Goal: Information Seeking & Learning: Learn about a topic

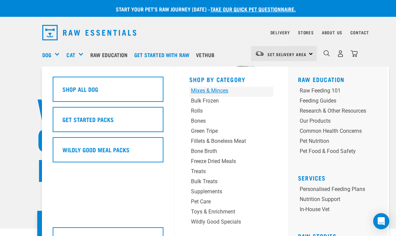
click at [215, 93] on div "Mixes & Minces" at bounding box center [224, 91] width 66 height 8
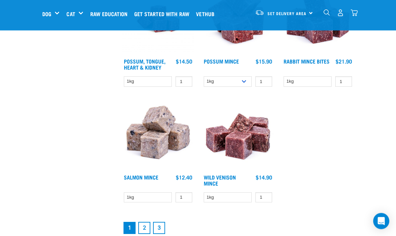
scroll to position [1190, 0]
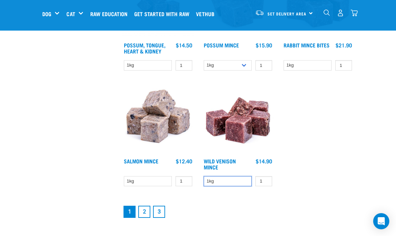
click at [224, 186] on select "1kg" at bounding box center [228, 181] width 48 height 10
click at [144, 218] on link "2" at bounding box center [144, 212] width 12 height 12
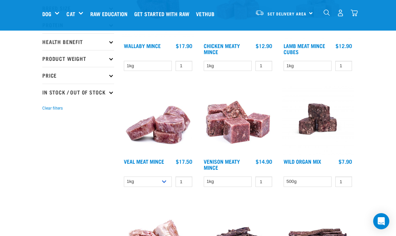
scroll to position [133, 0]
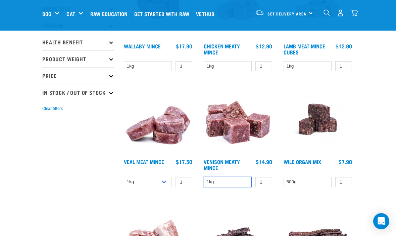
click at [228, 182] on select "1kg" at bounding box center [228, 182] width 48 height 10
click at [242, 128] on img at bounding box center [238, 119] width 72 height 72
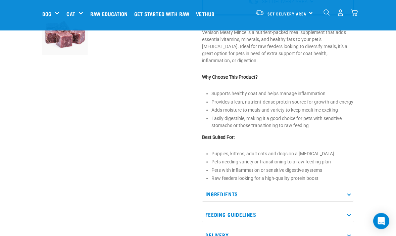
click at [349, 191] on p "Ingredients" at bounding box center [278, 194] width 152 height 15
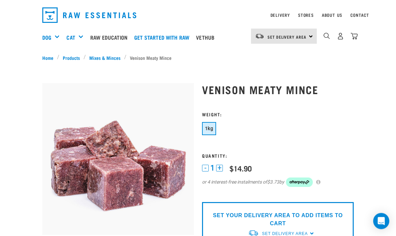
scroll to position [17, 0]
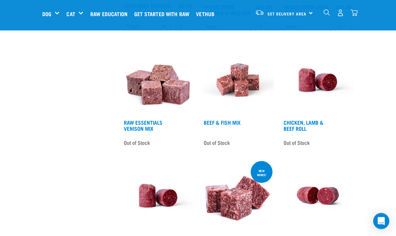
scroll to position [751, 0]
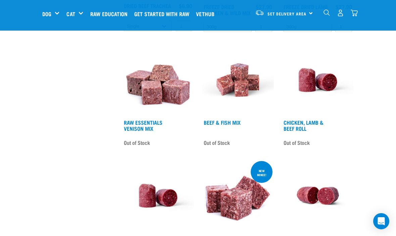
click at [169, 101] on img at bounding box center [158, 80] width 72 height 72
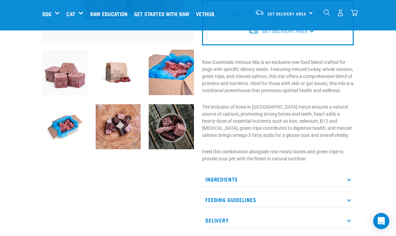
scroll to position [158, 0]
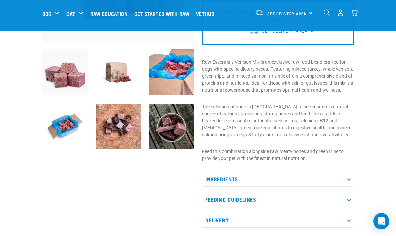
click at [350, 186] on p "Ingredients" at bounding box center [278, 178] width 152 height 15
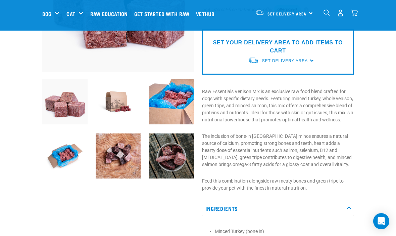
scroll to position [126, 0]
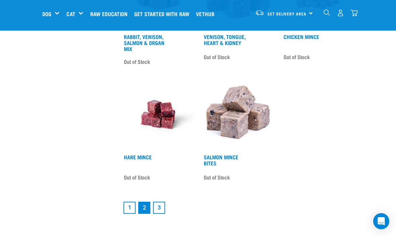
scroll to position [1184, 0]
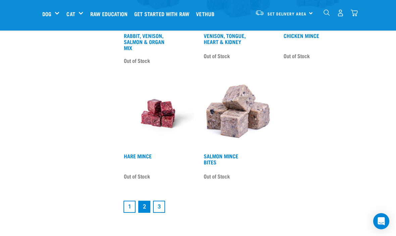
click at [131, 213] on link "1" at bounding box center [130, 207] width 12 height 12
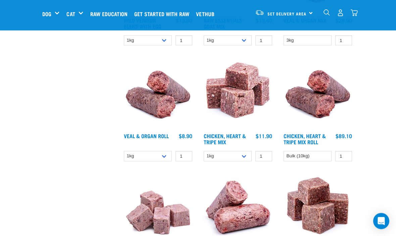
scroll to position [395, 0]
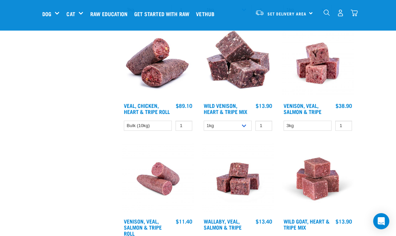
scroll to position [653, 0]
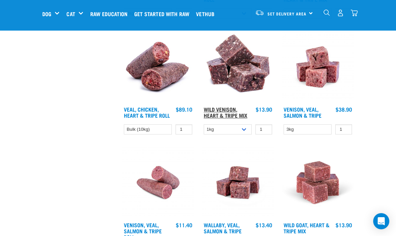
click at [229, 115] on link "Wild Venison, Heart & Tripe Mix" at bounding box center [226, 112] width 44 height 9
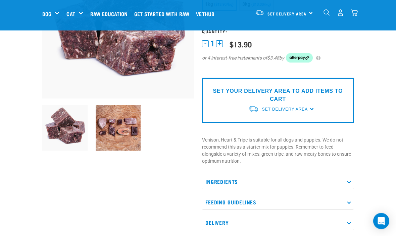
scroll to position [103, 0]
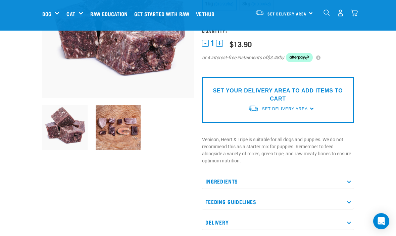
click at [348, 182] on p "Ingredients" at bounding box center [278, 181] width 152 height 15
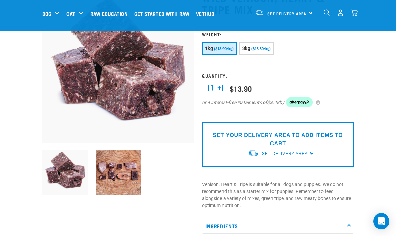
scroll to position [57, 0]
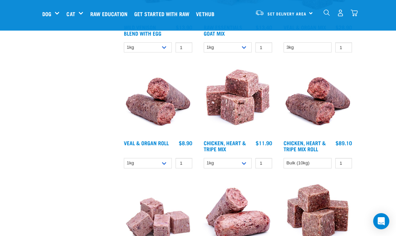
scroll to position [387, 0]
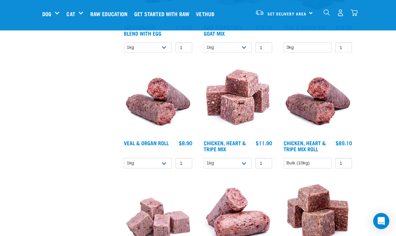
click at [243, 117] on img at bounding box center [238, 101] width 72 height 72
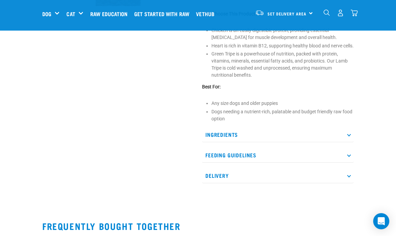
scroll to position [247, 0]
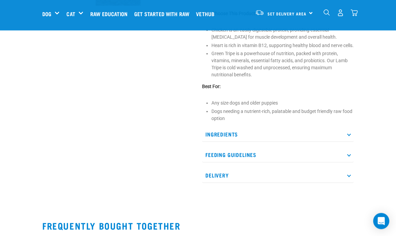
click at [349, 136] on icon at bounding box center [349, 134] width 4 height 4
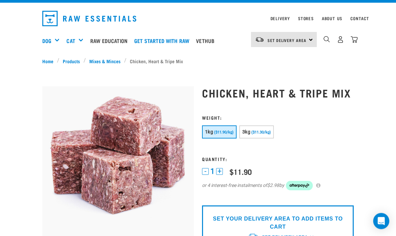
scroll to position [0, 0]
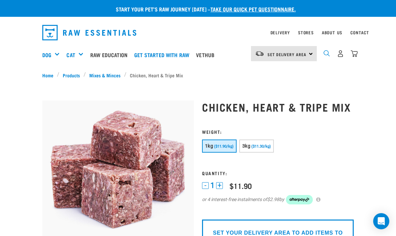
click at [327, 56] on img "dropdown navigation" at bounding box center [327, 53] width 6 height 6
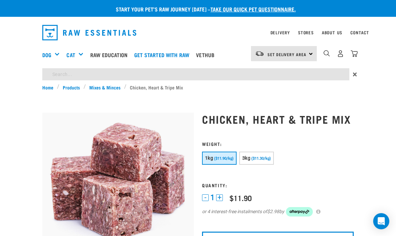
click at [105, 76] on input "search" at bounding box center [195, 74] width 307 height 12
type input "Veal"
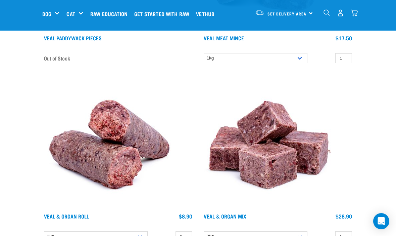
scroll to position [740, 0]
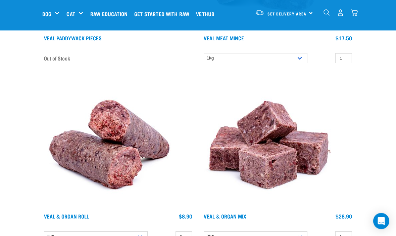
click at [279, 161] on img at bounding box center [269, 143] width 134 height 134
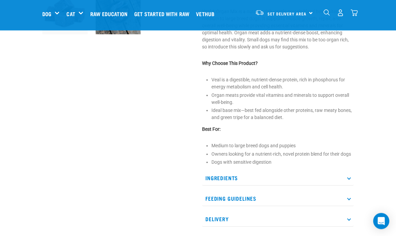
click at [348, 179] on p "Ingredients" at bounding box center [278, 178] width 152 height 15
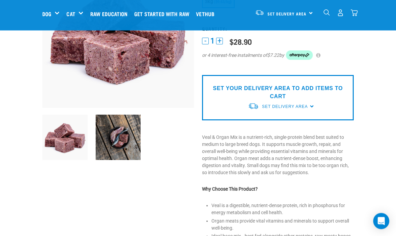
scroll to position [88, 0]
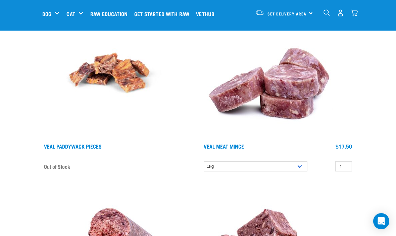
scroll to position [631, 0]
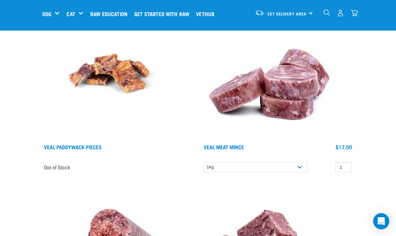
click at [290, 92] on img at bounding box center [269, 73] width 134 height 134
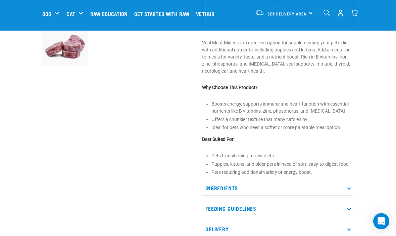
scroll to position [193, 0]
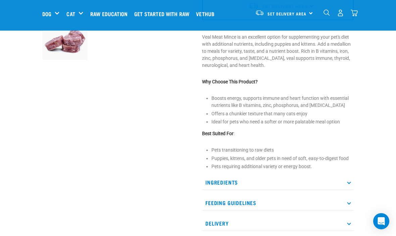
click at [349, 185] on p "Ingredients" at bounding box center [278, 182] width 152 height 15
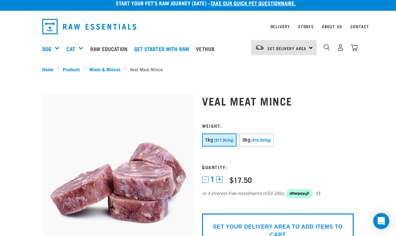
scroll to position [0, 0]
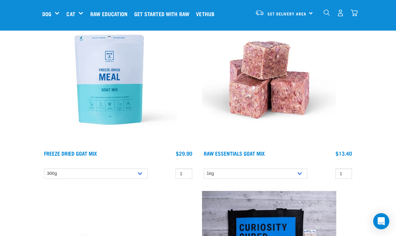
scroll to position [2227, 0]
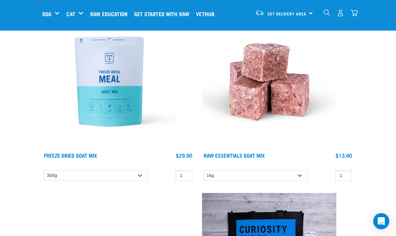
click at [285, 101] on img at bounding box center [269, 81] width 134 height 134
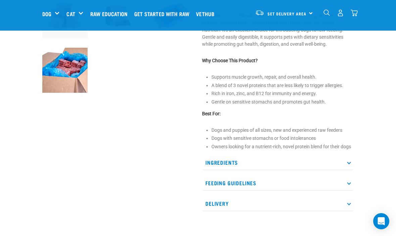
scroll to position [217, 0]
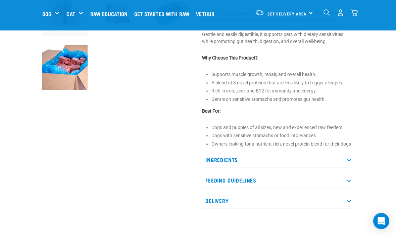
click at [351, 161] on p "Ingredients" at bounding box center [278, 160] width 152 height 15
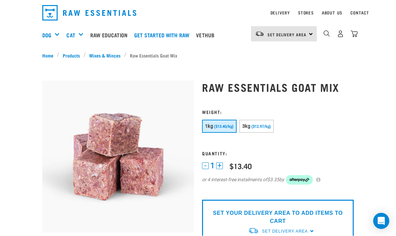
scroll to position [20, 0]
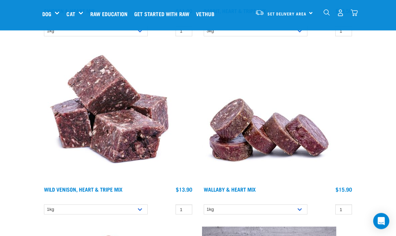
scroll to position [2750, 0]
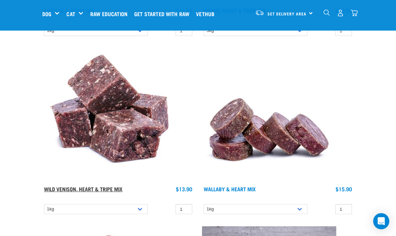
click at [98, 187] on link "Wild Venison, Heart & Tripe Mix" at bounding box center [83, 188] width 79 height 3
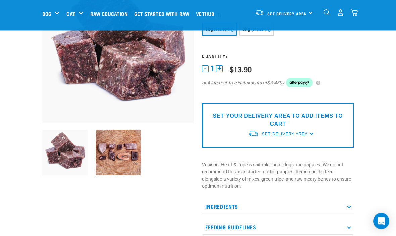
click at [349, 207] on icon at bounding box center [349, 207] width 4 height 4
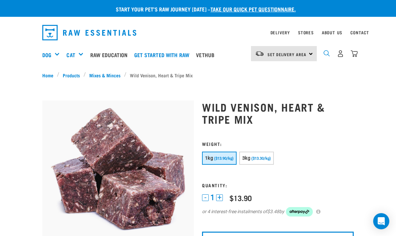
click at [327, 56] on img "dropdown navigation" at bounding box center [327, 53] width 6 height 6
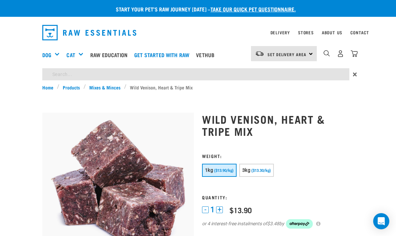
click at [79, 74] on input "search" at bounding box center [195, 74] width 307 height 12
type input "Venison meaty"
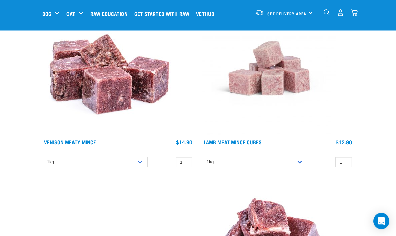
scroll to position [102, 0]
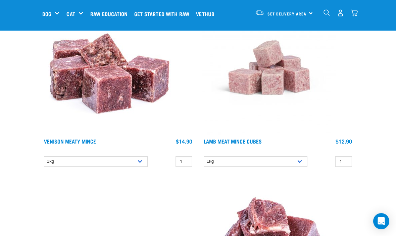
click at [113, 90] on img at bounding box center [109, 67] width 134 height 134
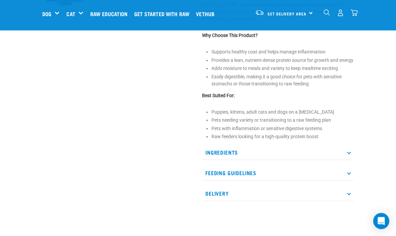
click at [349, 151] on icon at bounding box center [349, 153] width 4 height 4
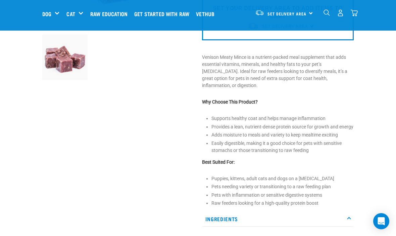
scroll to position [169, 0]
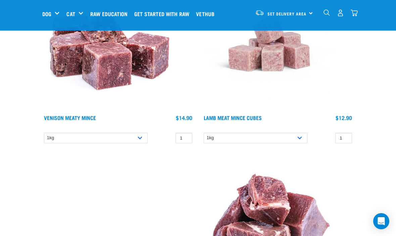
click at [284, 56] on img at bounding box center [269, 44] width 134 height 134
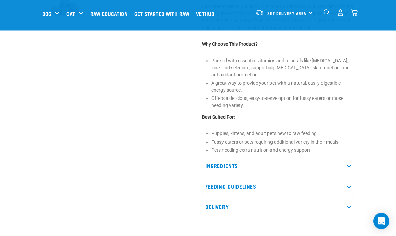
scroll to position [224, 0]
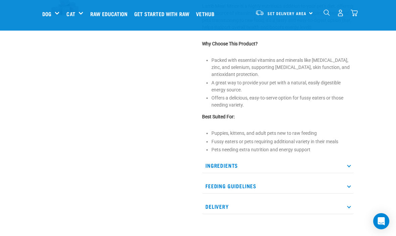
click at [349, 167] on p "Ingredients" at bounding box center [278, 165] width 152 height 15
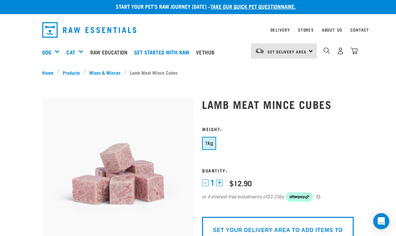
scroll to position [0, 0]
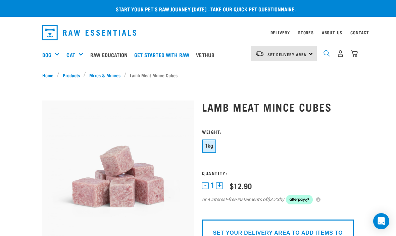
click at [330, 56] on img "dropdown navigation" at bounding box center [327, 53] width 6 height 6
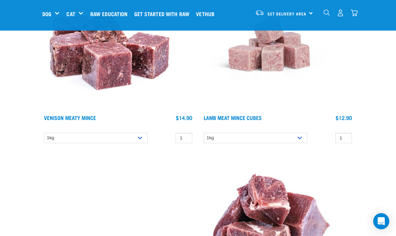
click at [328, 15] on img "dropdown navigation" at bounding box center [327, 12] width 6 height 6
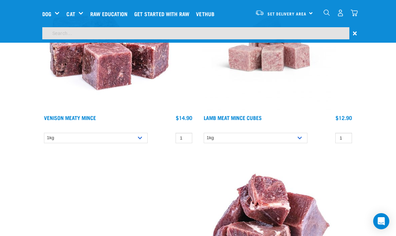
click at [173, 34] on input "search" at bounding box center [195, 33] width 307 height 12
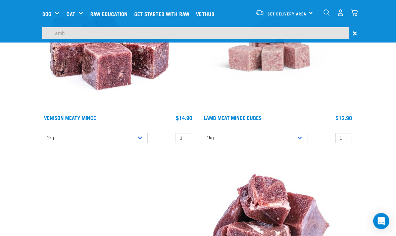
type input "Lamb"
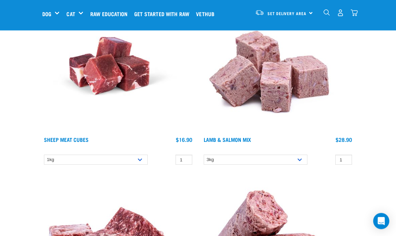
scroll to position [1530, 0]
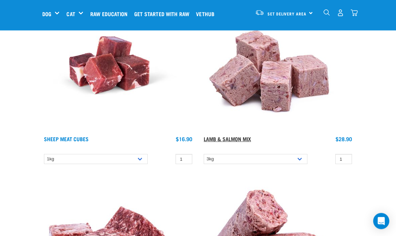
click at [238, 138] on link "Lamb & Salmon Mix" at bounding box center [227, 138] width 47 height 3
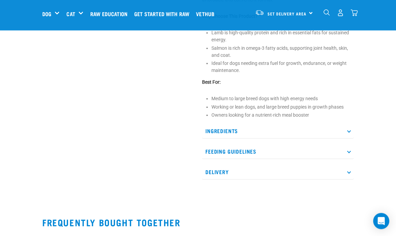
scroll to position [284, 0]
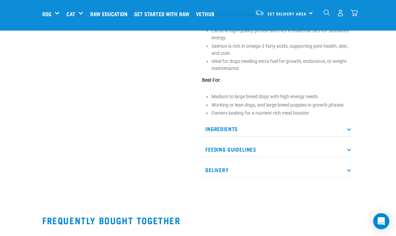
click at [351, 129] on p "Ingredients" at bounding box center [278, 128] width 152 height 15
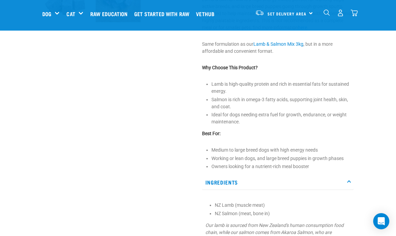
scroll to position [229, 0]
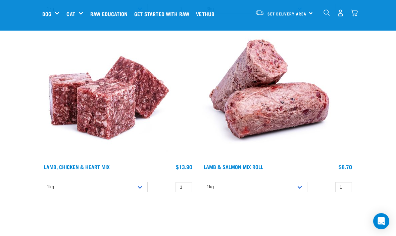
scroll to position [1680, 0]
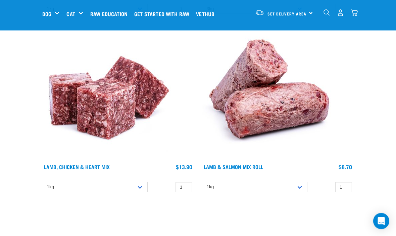
click at [112, 117] on img at bounding box center [109, 93] width 134 height 134
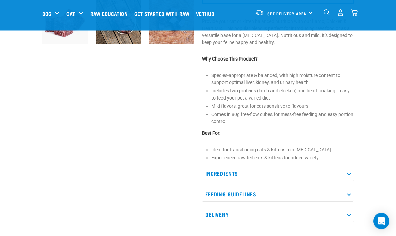
click at [349, 181] on p "Ingredients" at bounding box center [278, 173] width 152 height 15
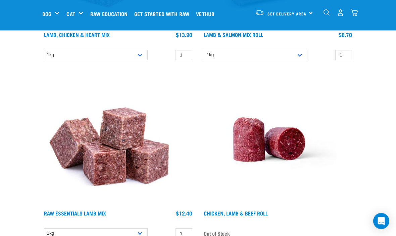
scroll to position [1813, 0]
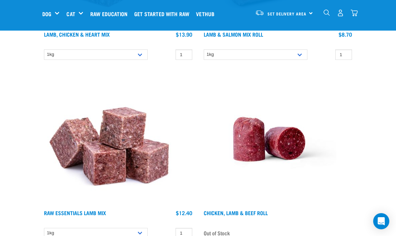
click at [111, 169] on img at bounding box center [109, 139] width 134 height 134
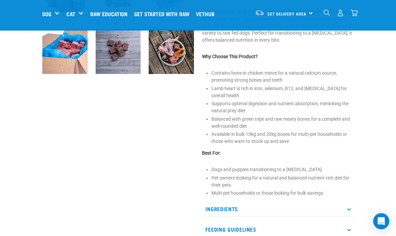
scroll to position [233, 0]
click at [349, 211] on p "Ingredients" at bounding box center [278, 208] width 152 height 15
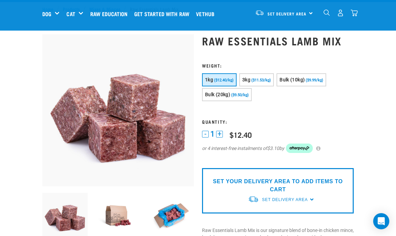
scroll to position [0, 0]
